Goal: Information Seeking & Learning: Learn about a topic

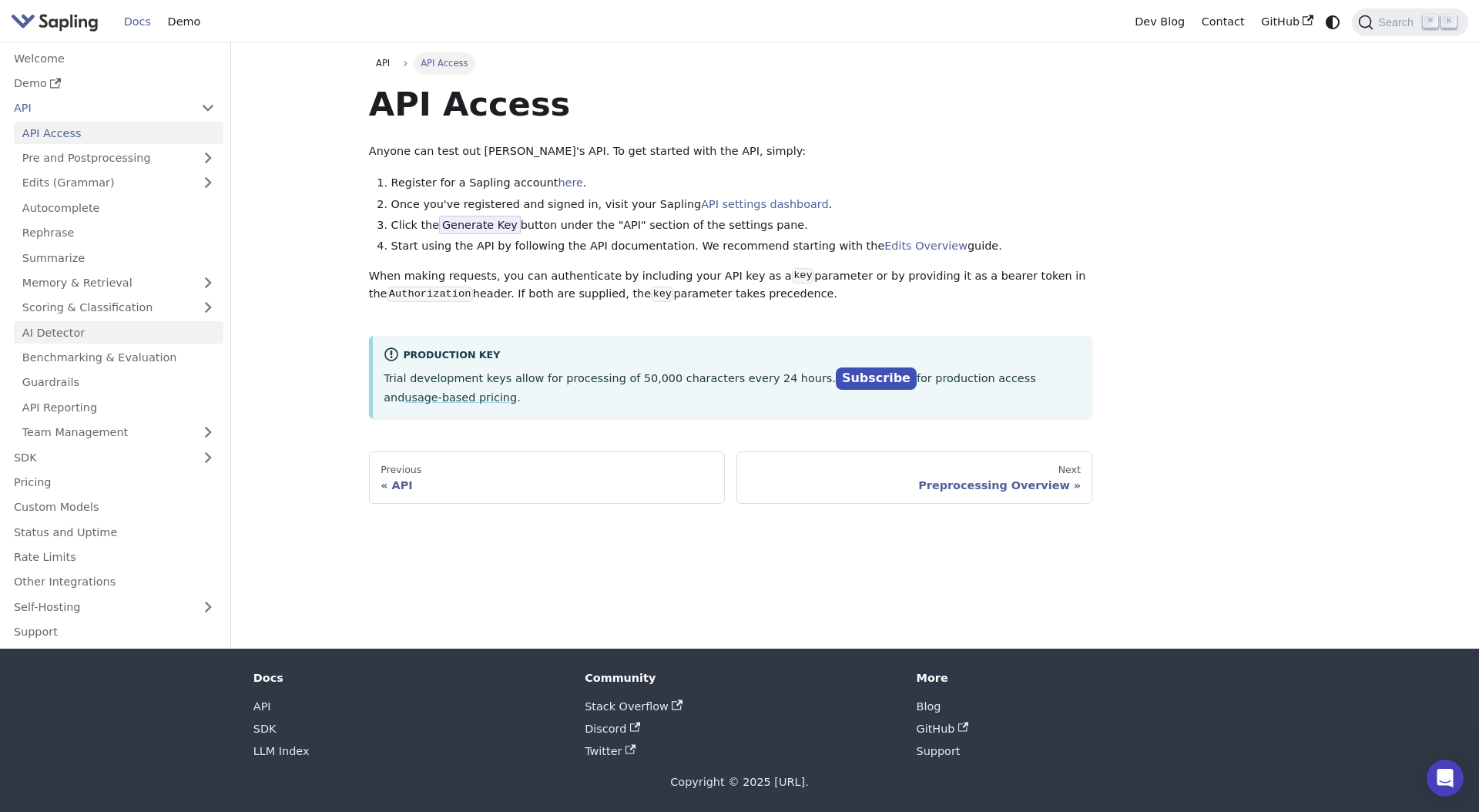
click at [194, 334] on link "AI Detector" at bounding box center [118, 332] width 209 height 22
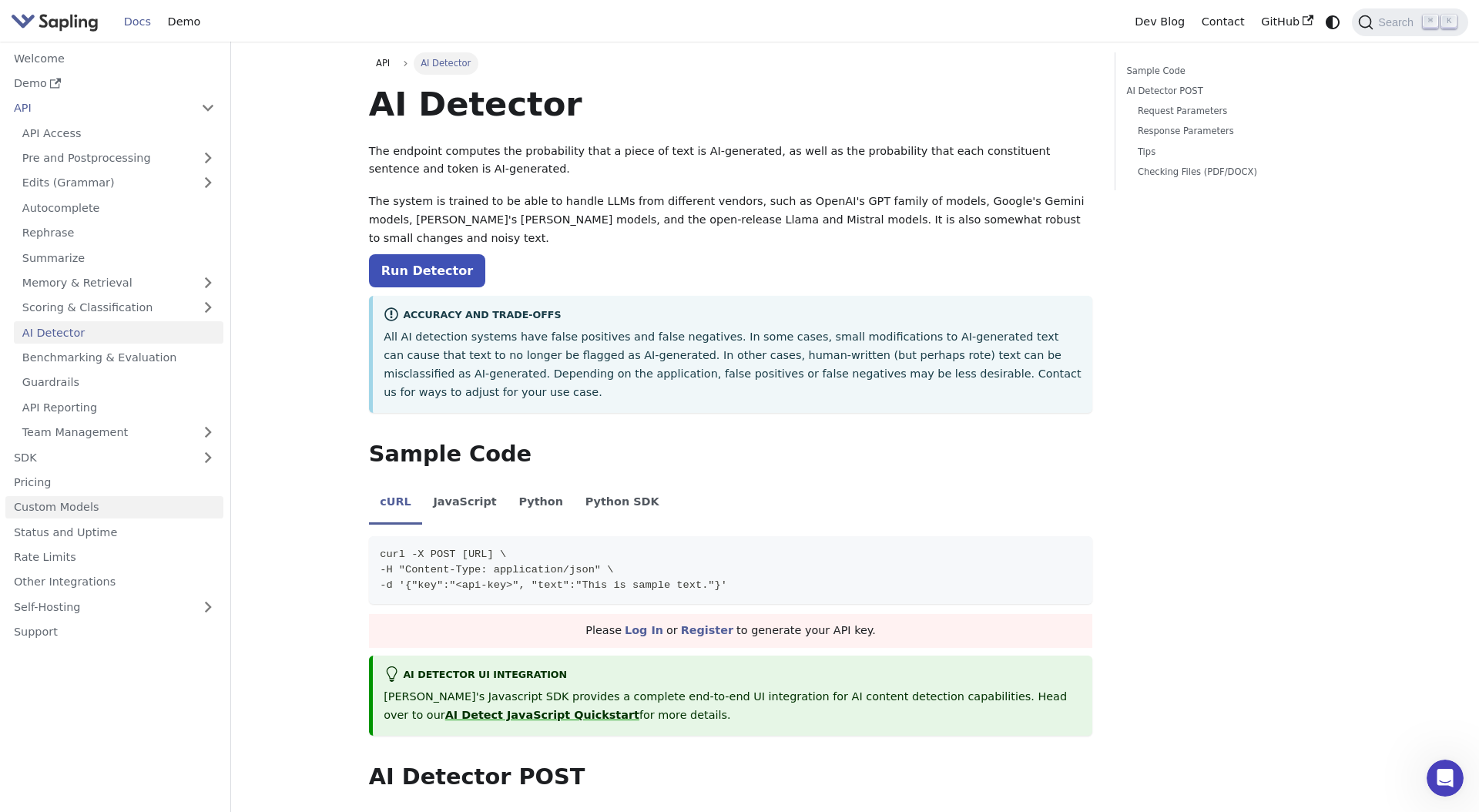
click at [162, 518] on link "Custom Models" at bounding box center [114, 506] width 218 height 22
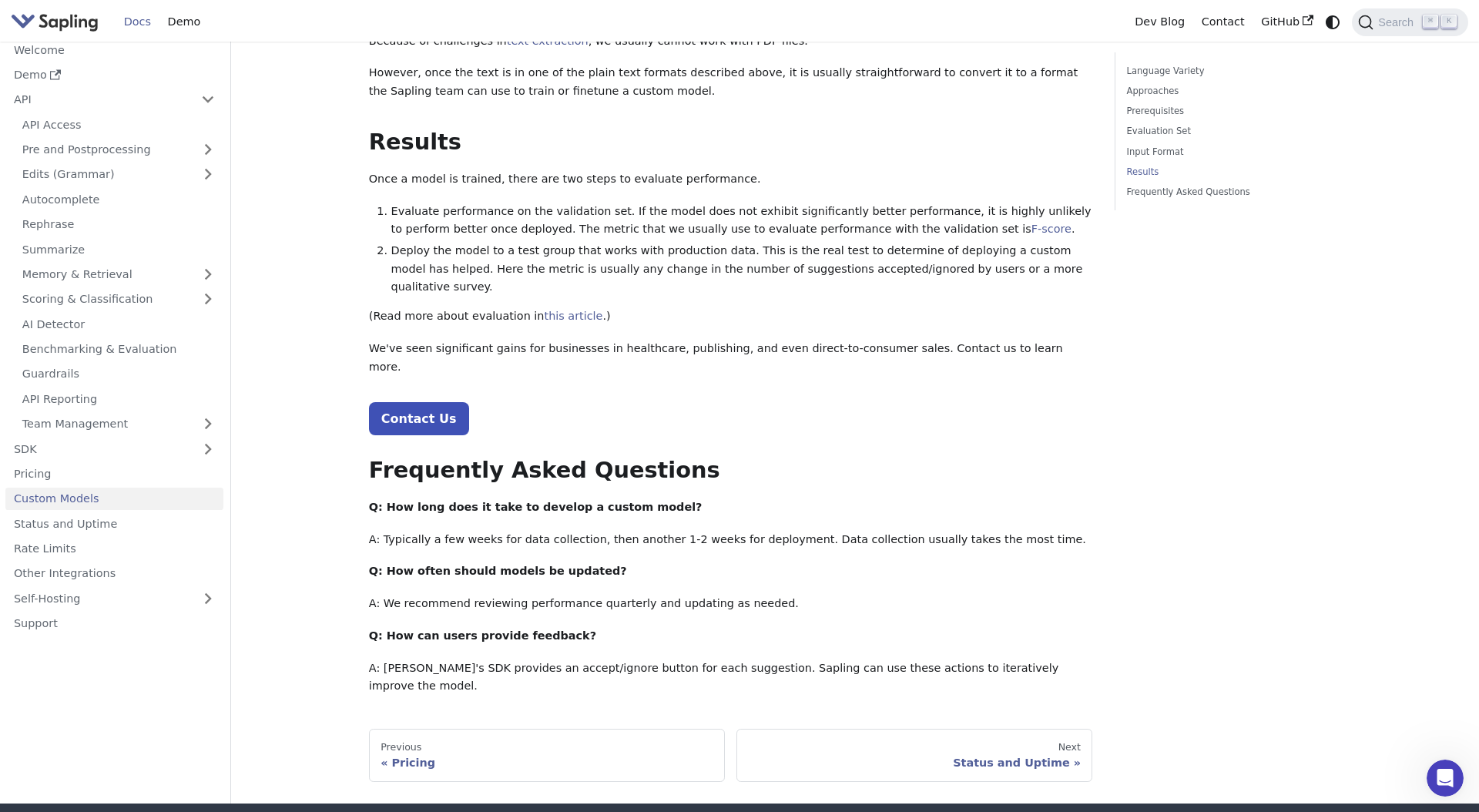
scroll to position [1547, 0]
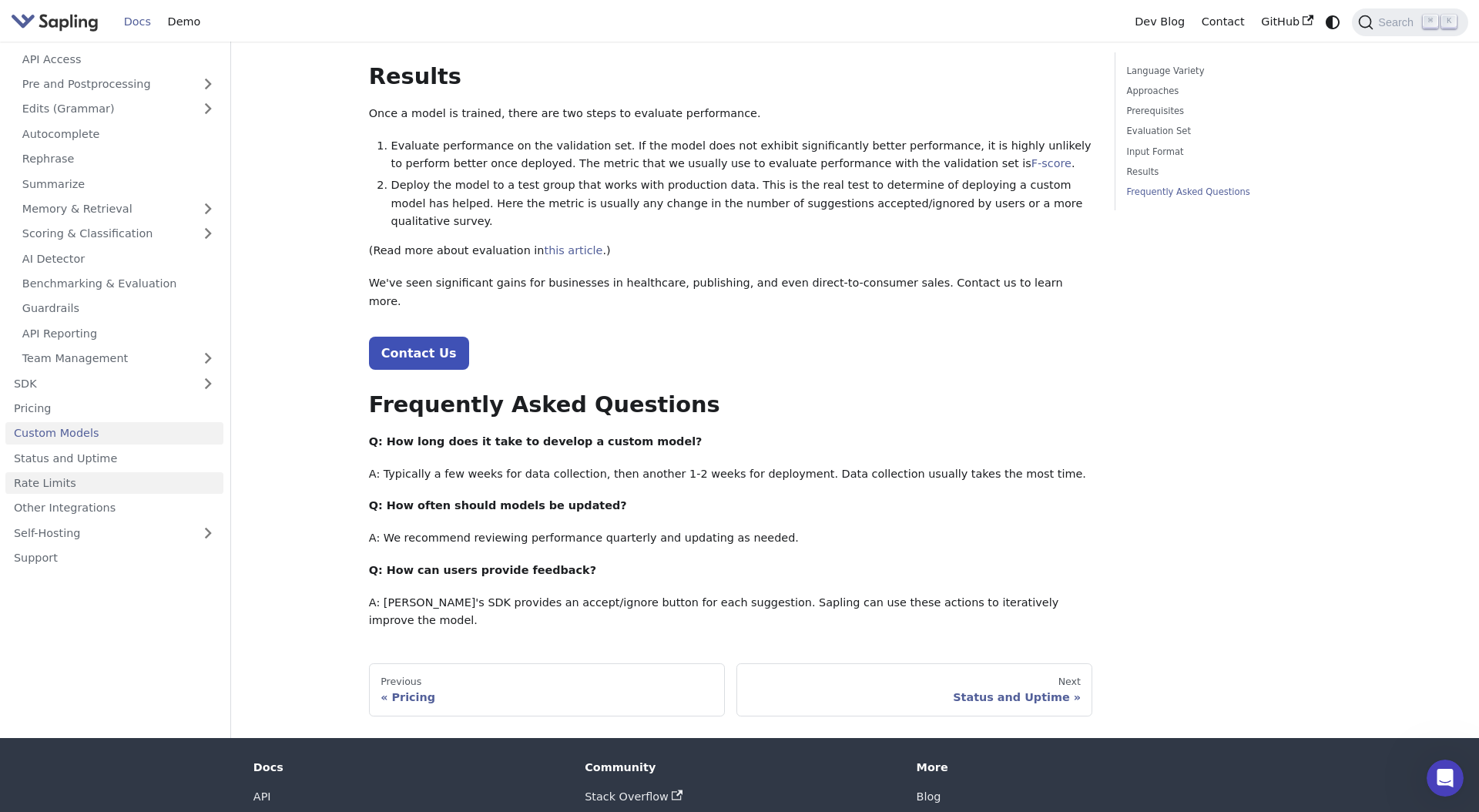
click at [102, 472] on link "Rate Limits" at bounding box center [114, 483] width 218 height 22
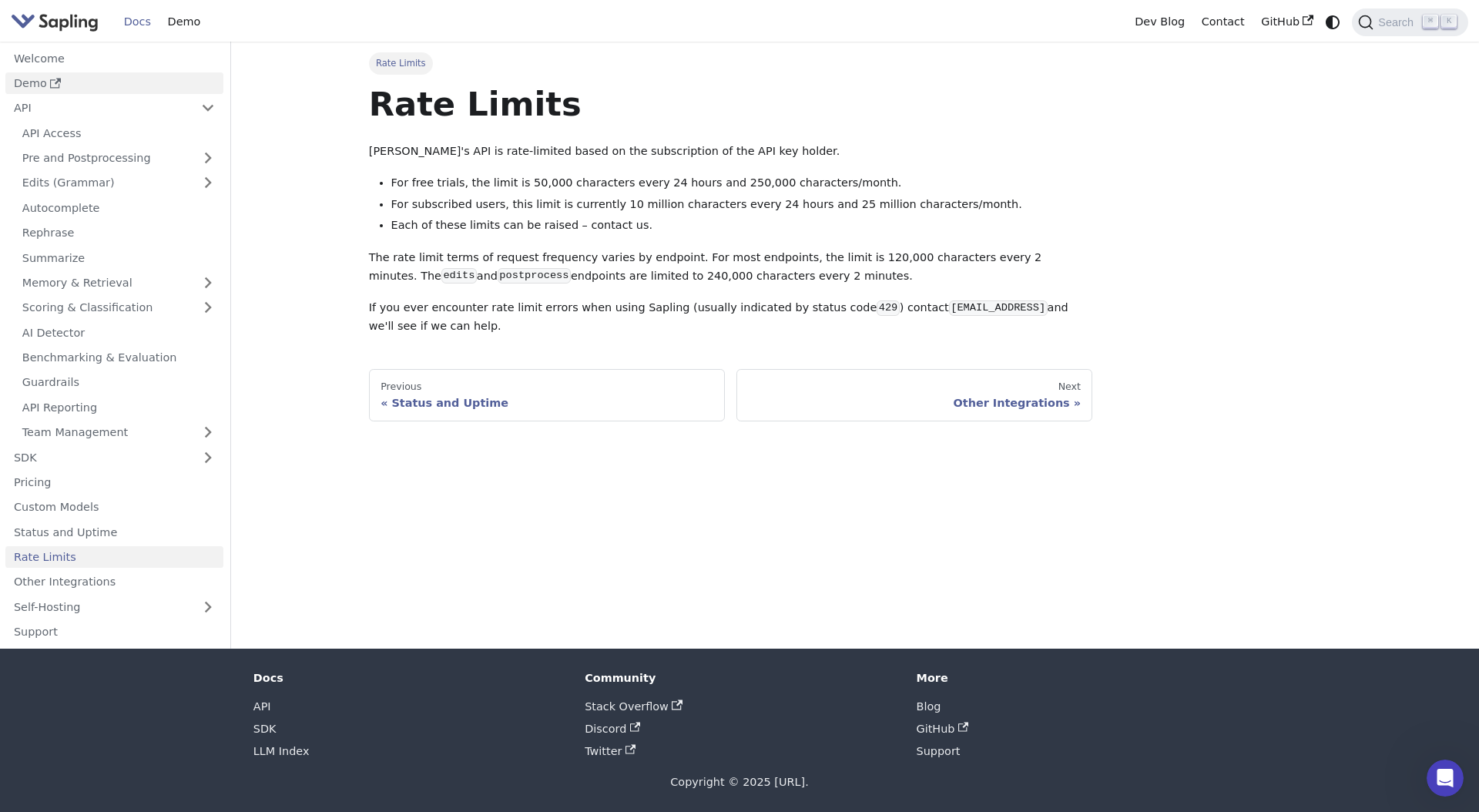
click at [28, 76] on link "Demo" at bounding box center [114, 83] width 218 height 22
